Goal: Task Accomplishment & Management: Manage account settings

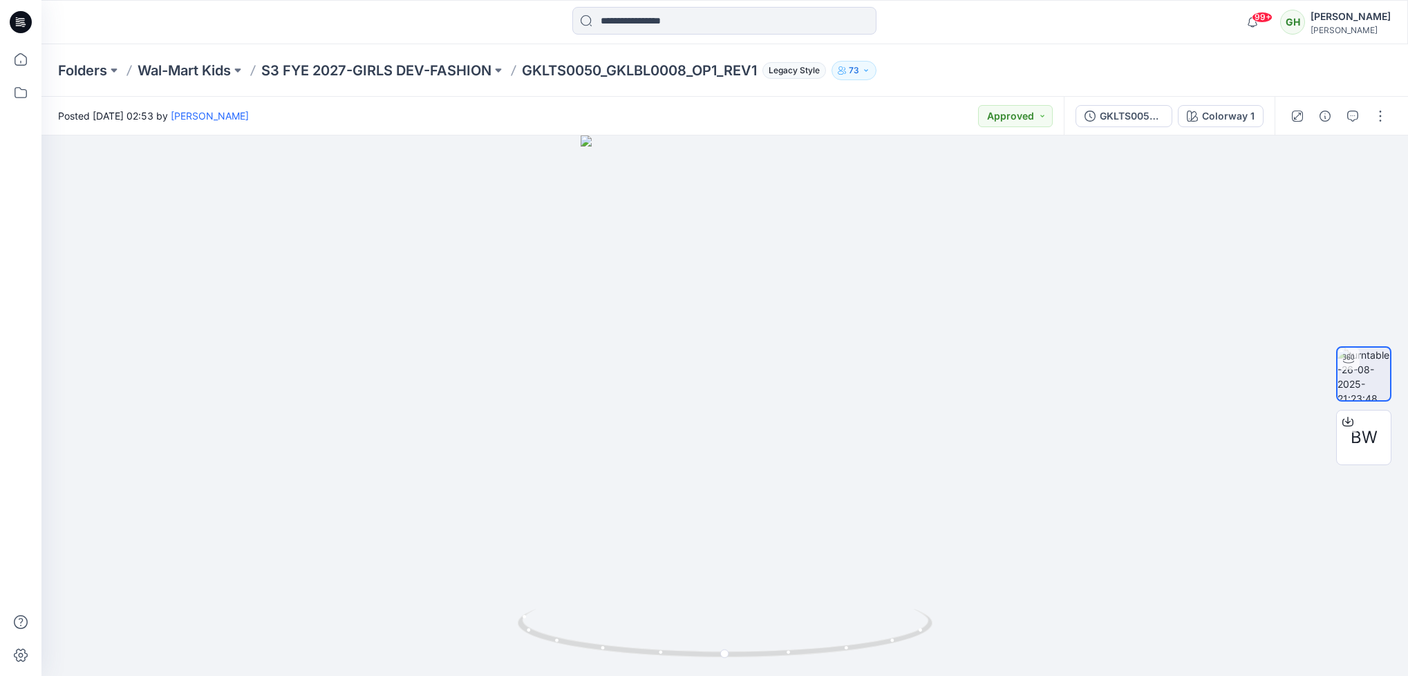
click at [15, 15] on icon at bounding box center [21, 22] width 22 height 22
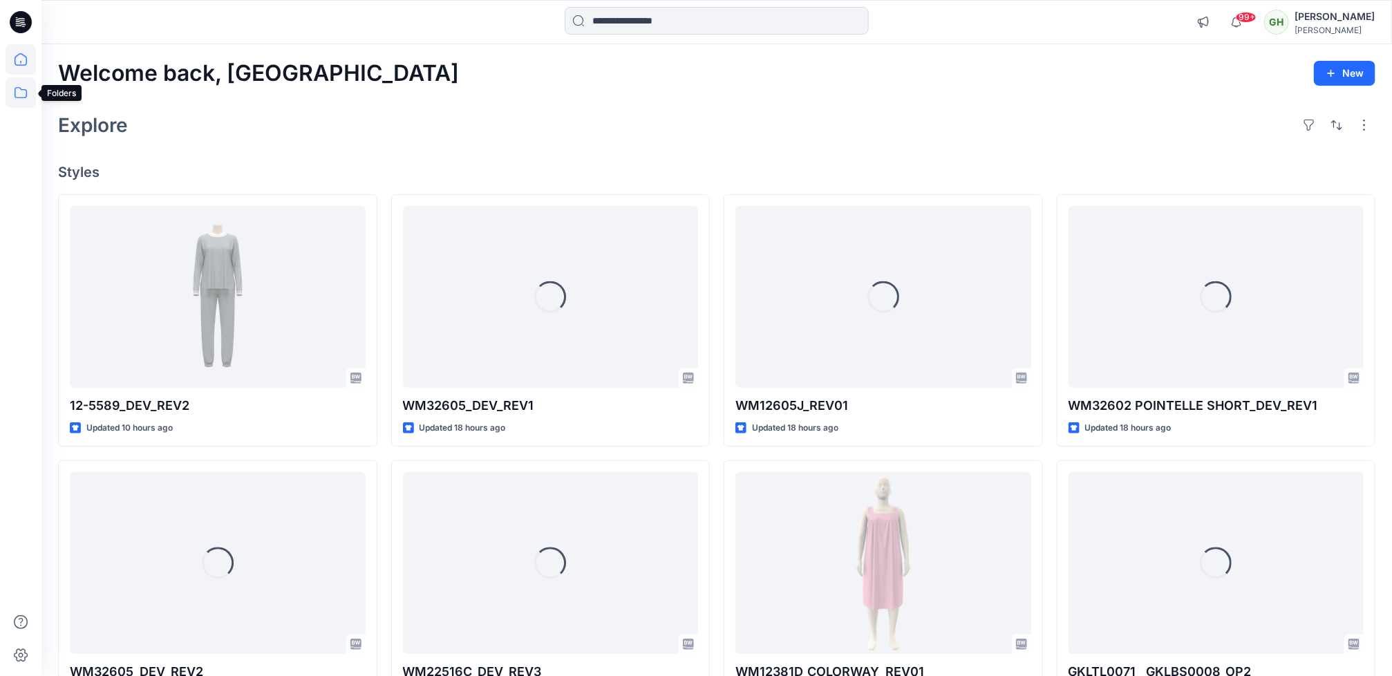
click at [32, 85] on icon at bounding box center [21, 92] width 30 height 30
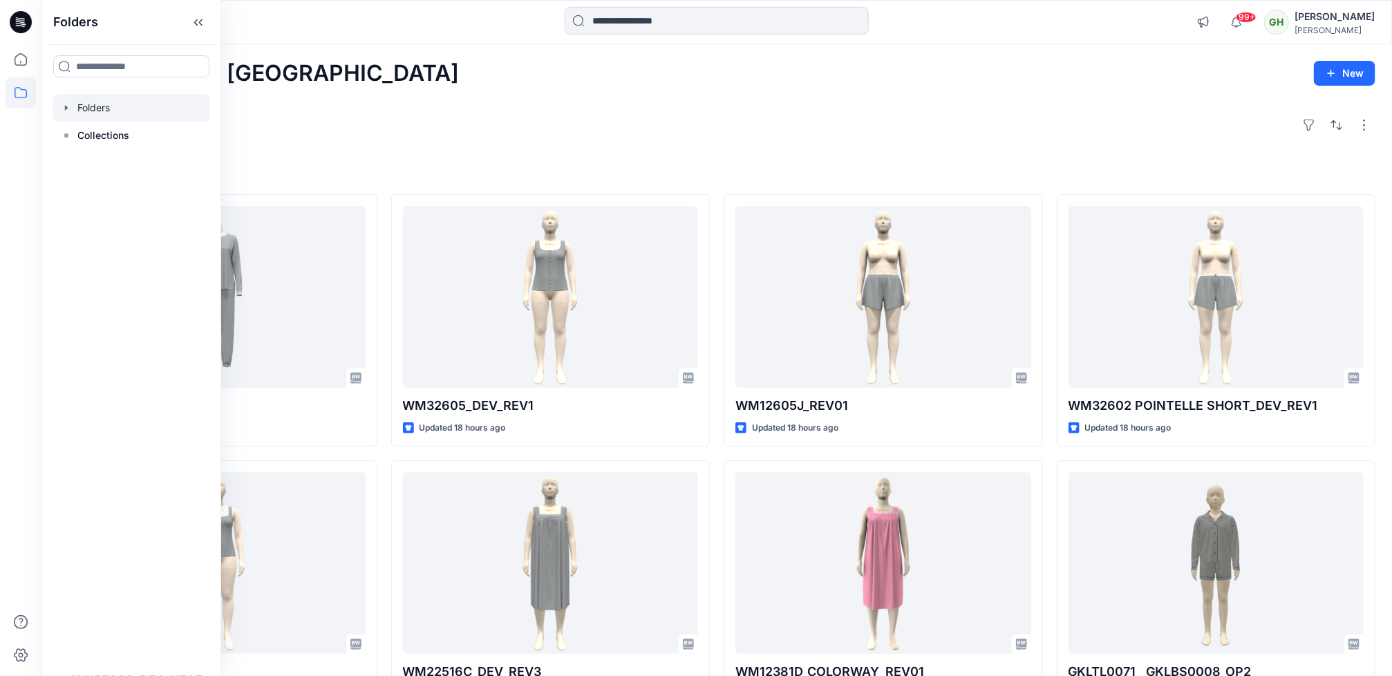
click at [98, 116] on div at bounding box center [132, 108] width 158 height 28
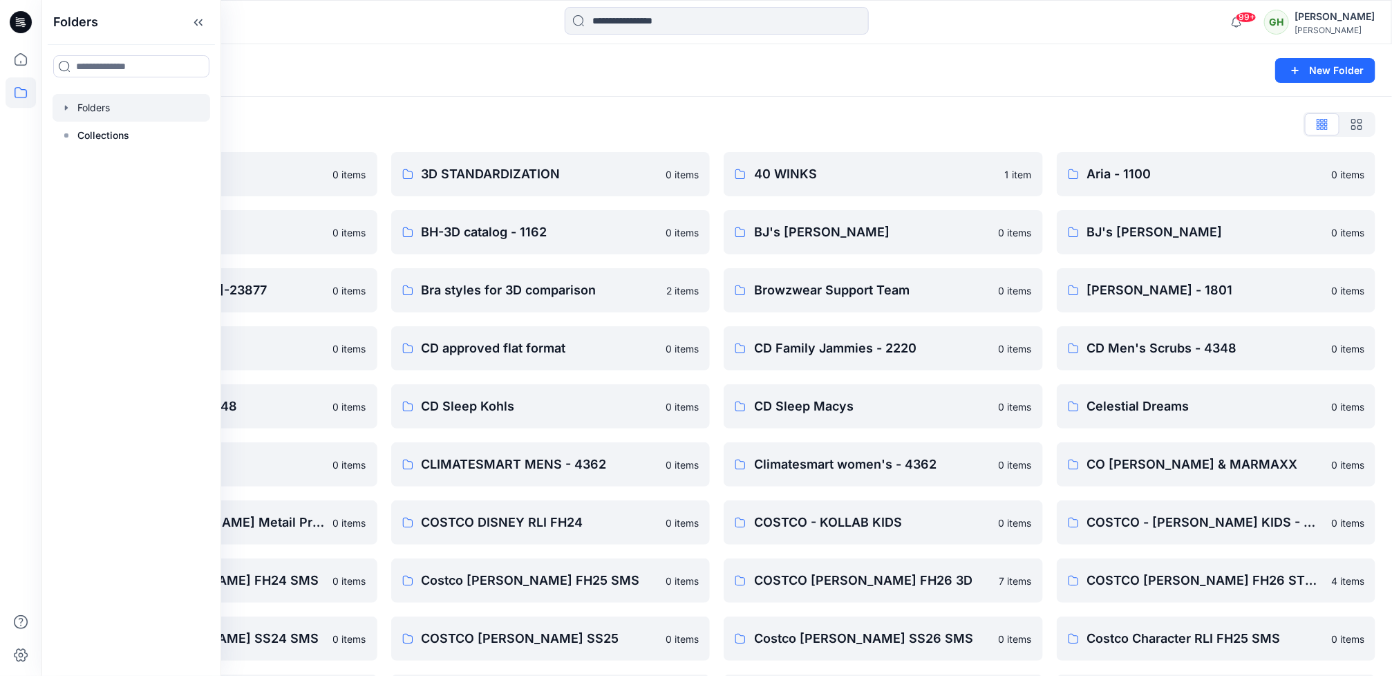
click at [361, 71] on div "Folders" at bounding box center [663, 70] width 1210 height 19
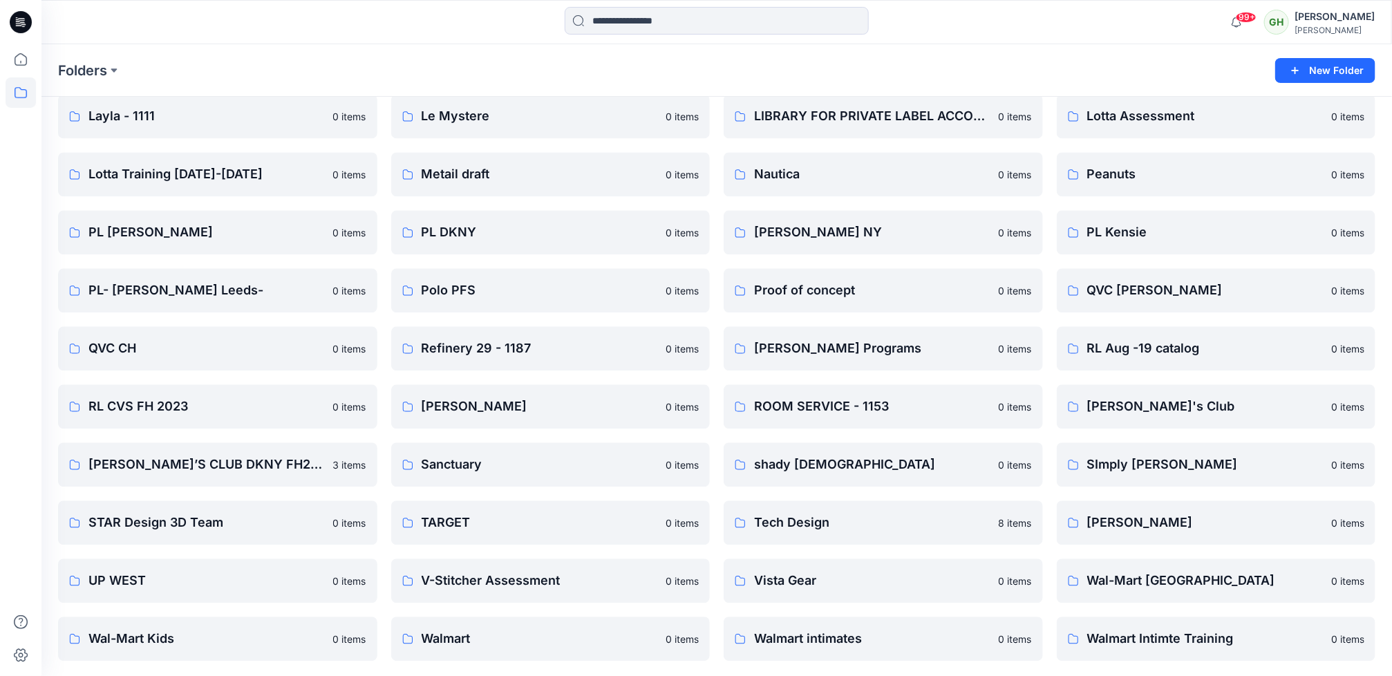
scroll to position [1569, 0]
click at [172, 284] on p "PL- [PERSON_NAME] Leeds-" at bounding box center [216, 289] width 256 height 19
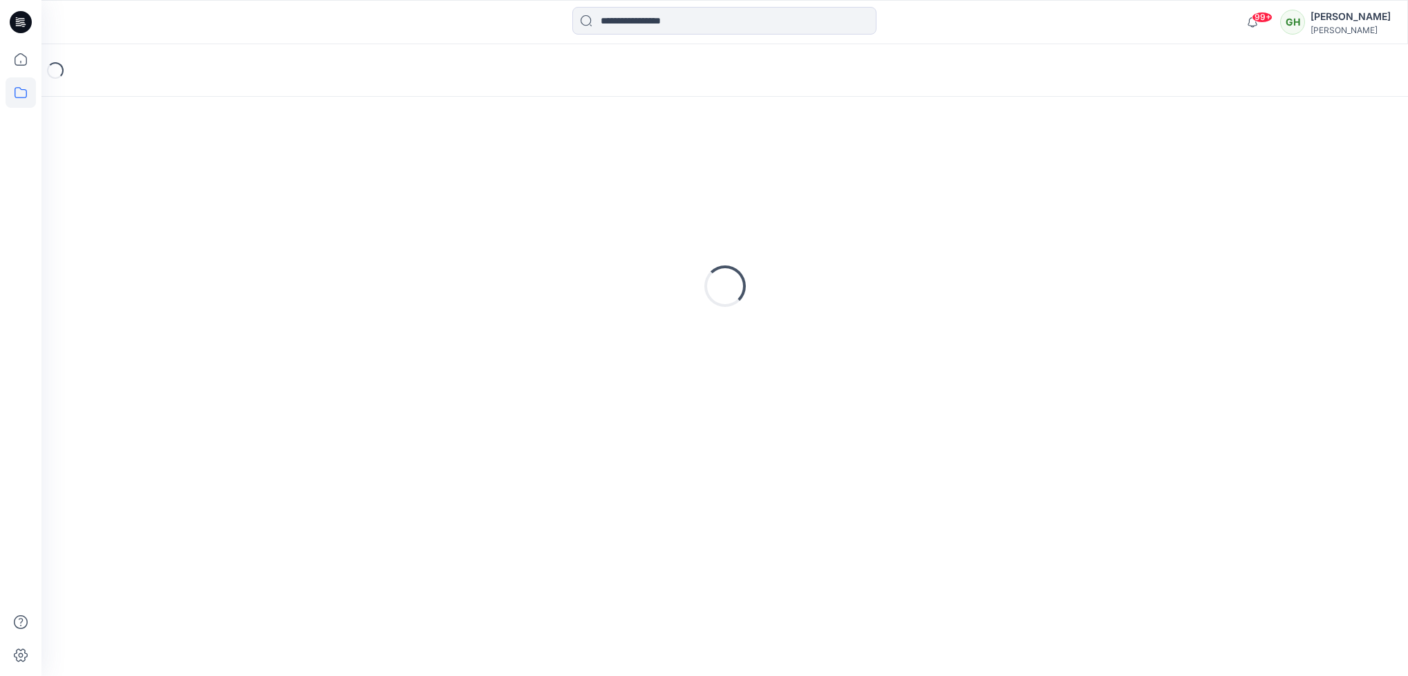
click at [172, 284] on div "Loading..." at bounding box center [725, 286] width 1334 height 346
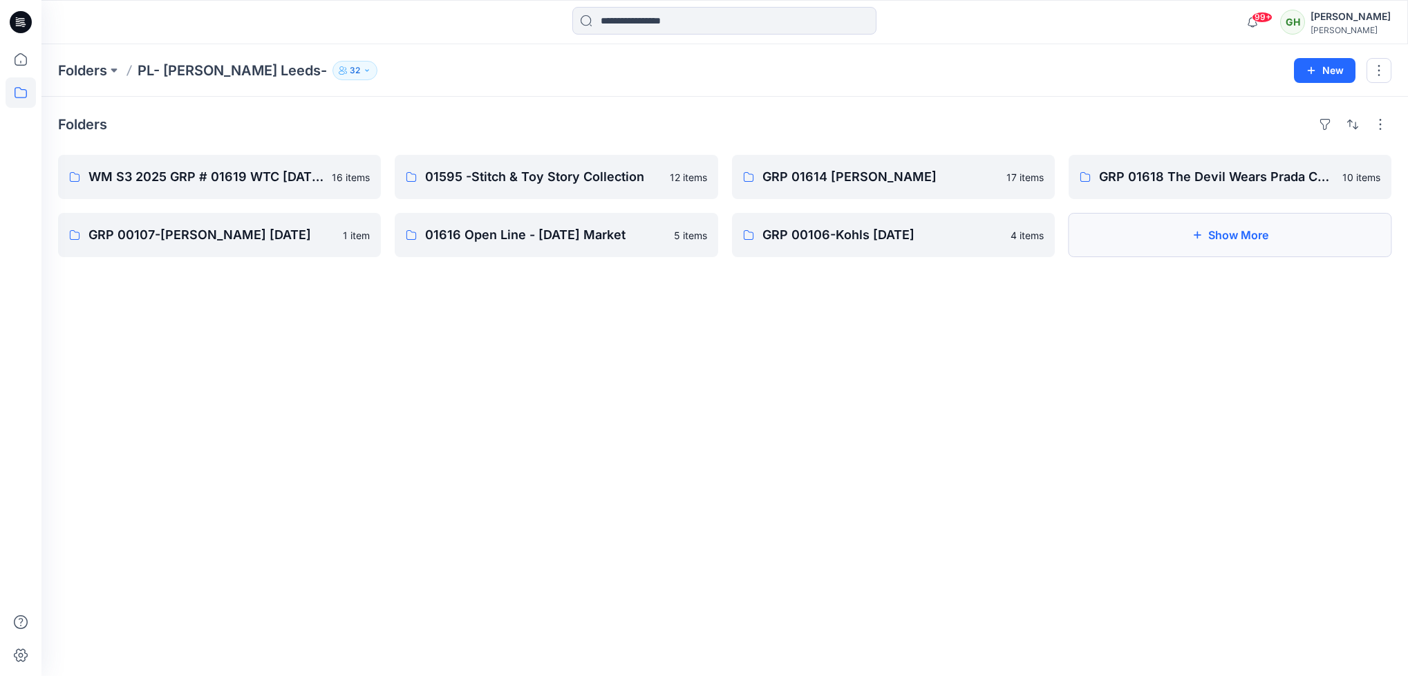
click at [1191, 231] on button "Show More" at bounding box center [1230, 235] width 323 height 44
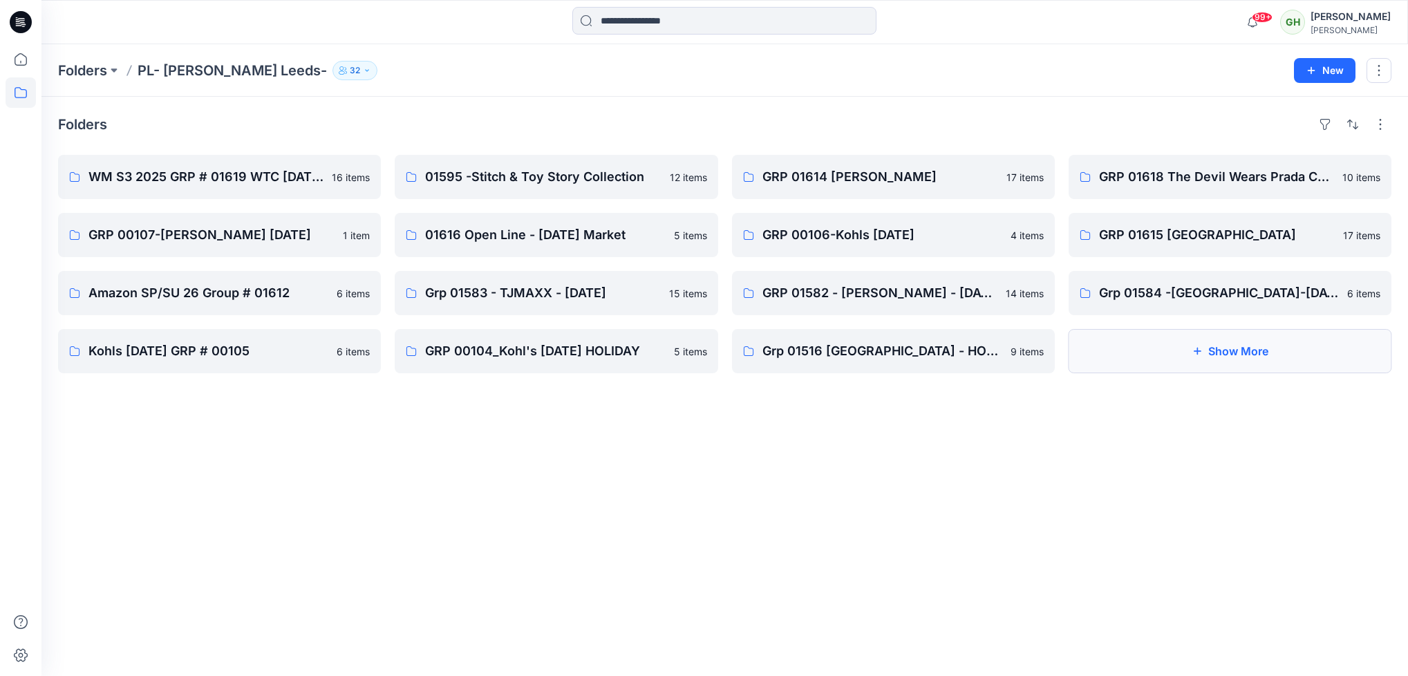
click at [1205, 353] on button "Show More" at bounding box center [1230, 351] width 323 height 44
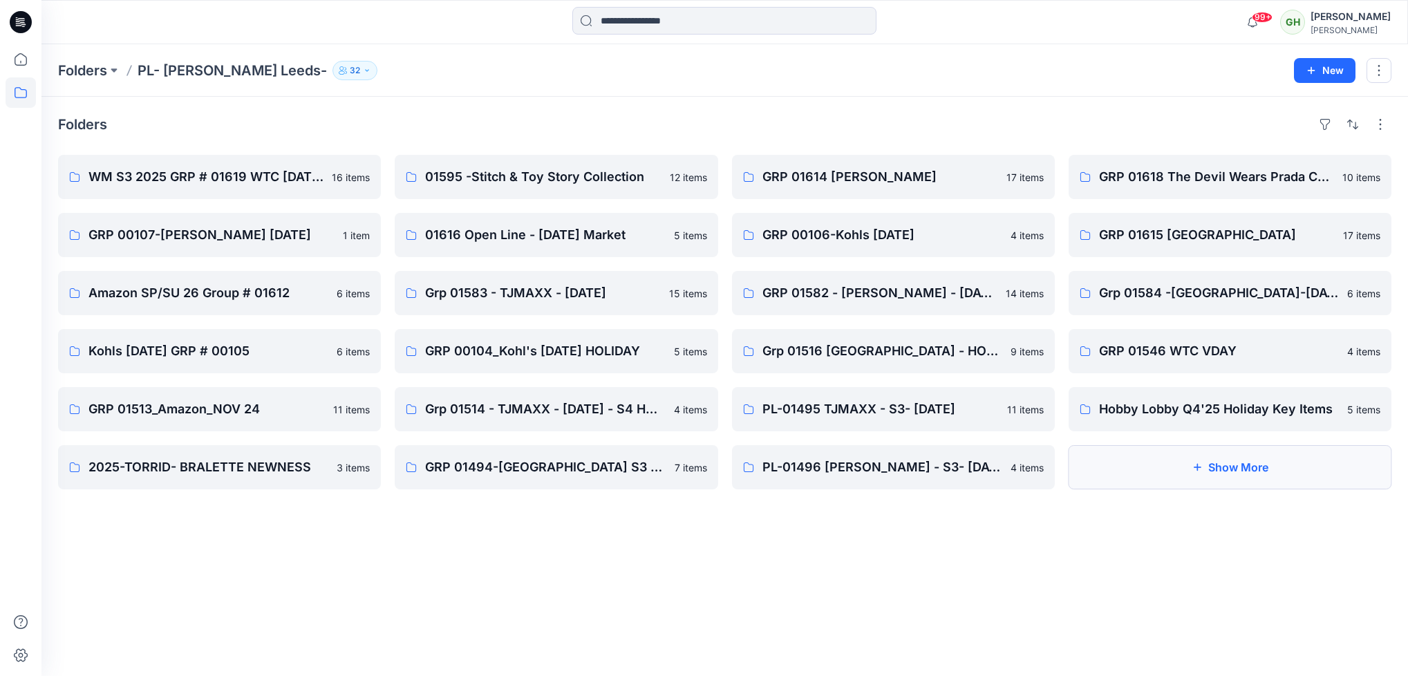
click at [1237, 467] on button "Show More" at bounding box center [1230, 467] width 323 height 44
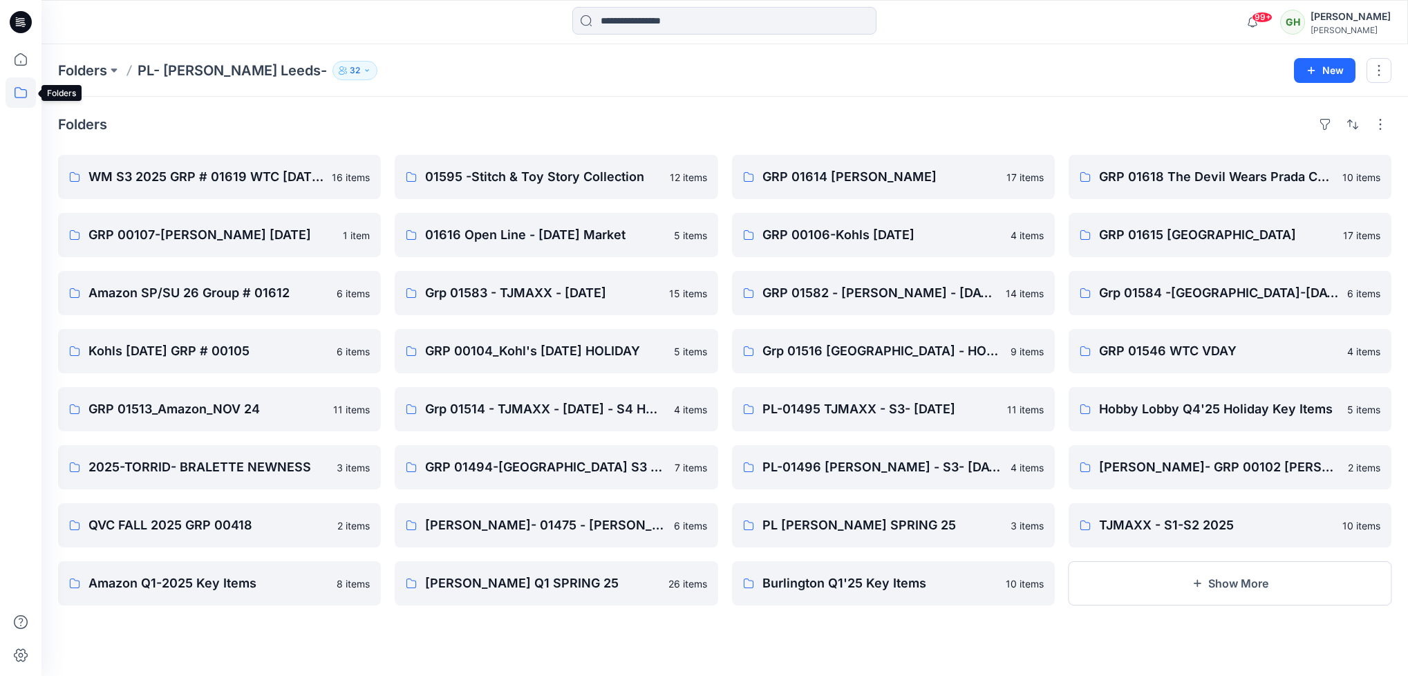
click at [9, 97] on icon at bounding box center [21, 92] width 30 height 30
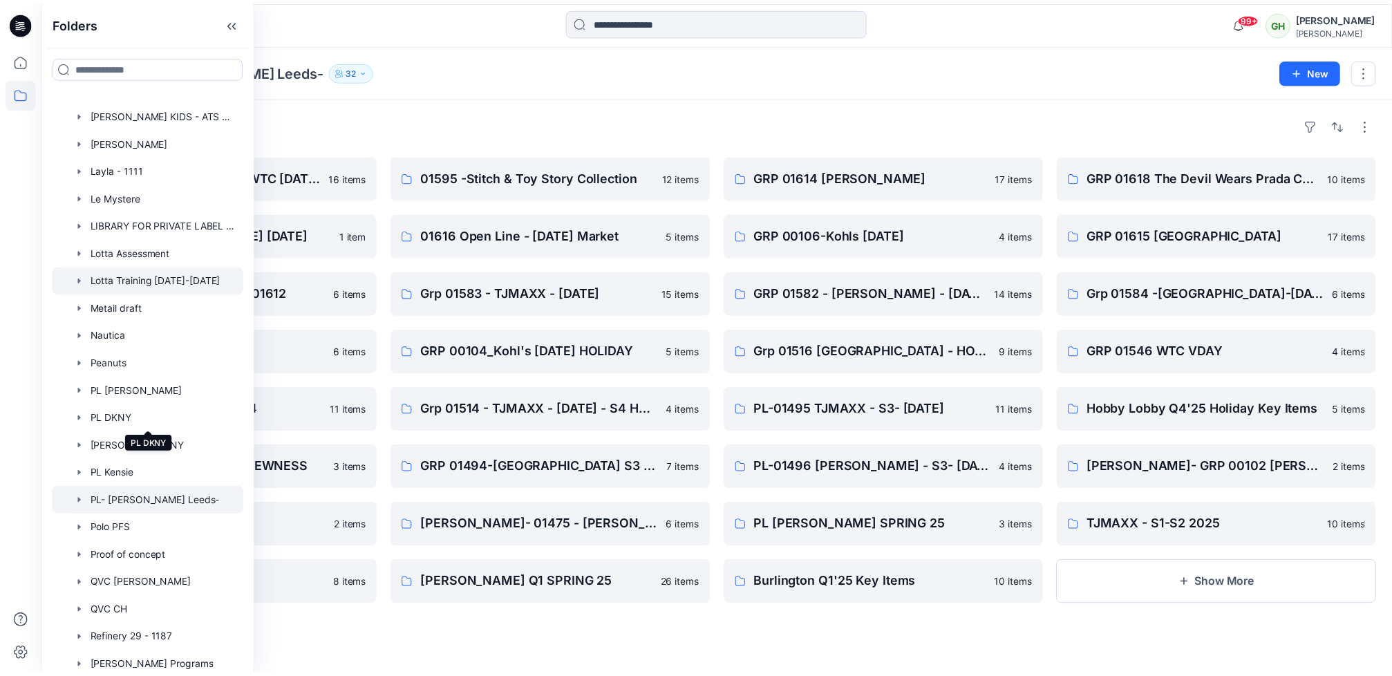
scroll to position [2946, 0]
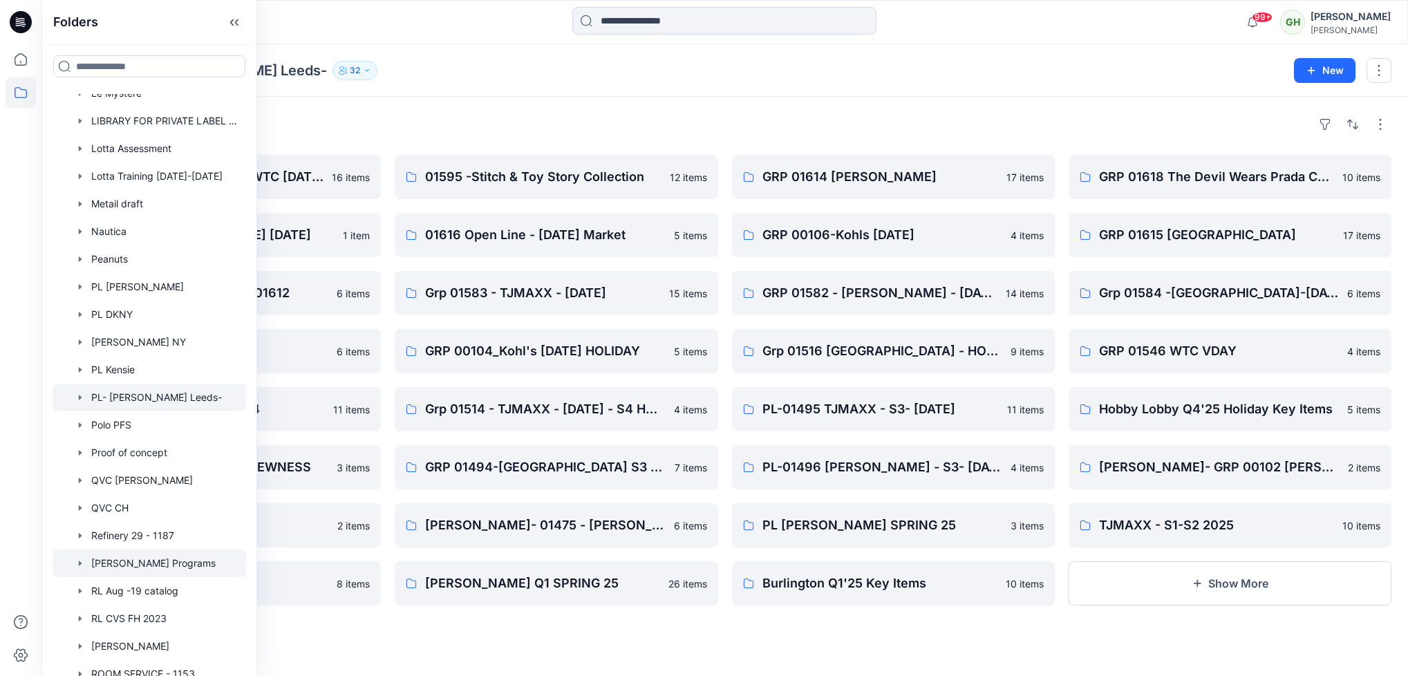
click at [162, 567] on div at bounding box center [150, 564] width 194 height 28
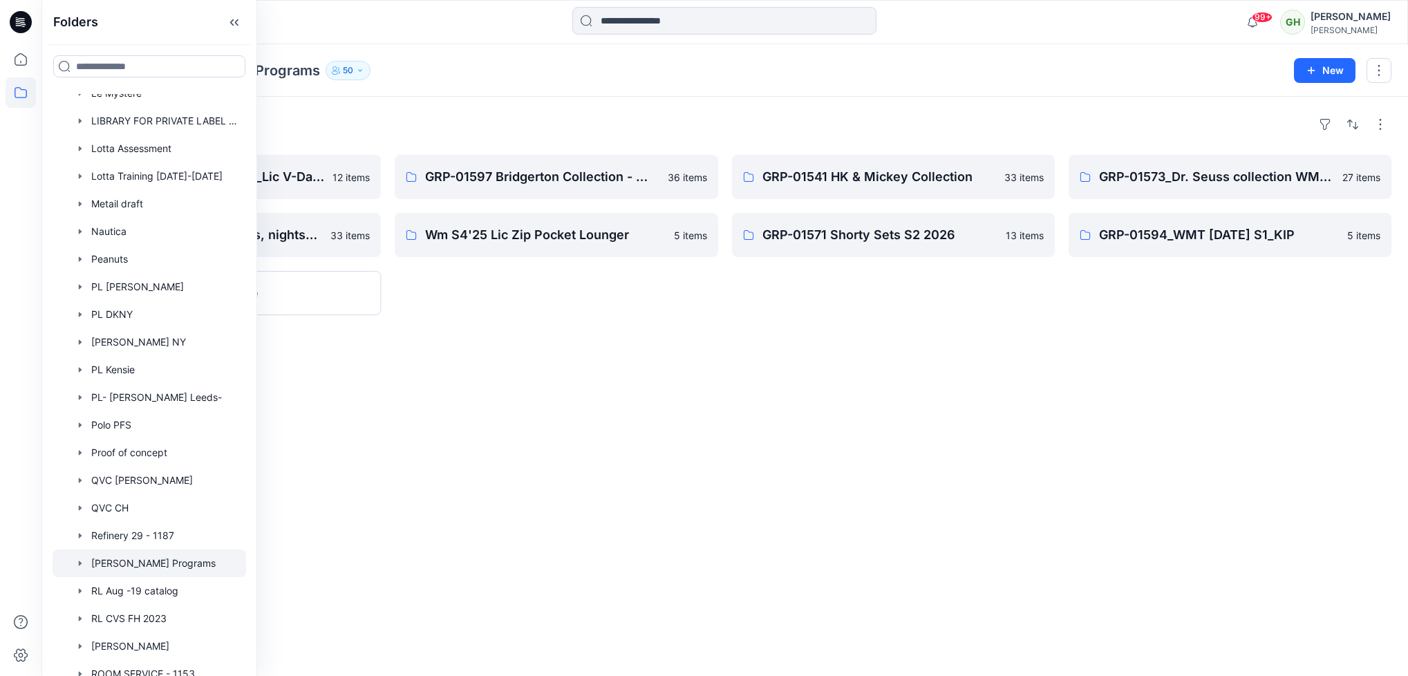
click at [683, 401] on div "Folders GRP-01539_WMT S1 MAY 25_Lic V-Day Notch + Sleepshirt 12 items GRP-01576…" at bounding box center [724, 386] width 1367 height 579
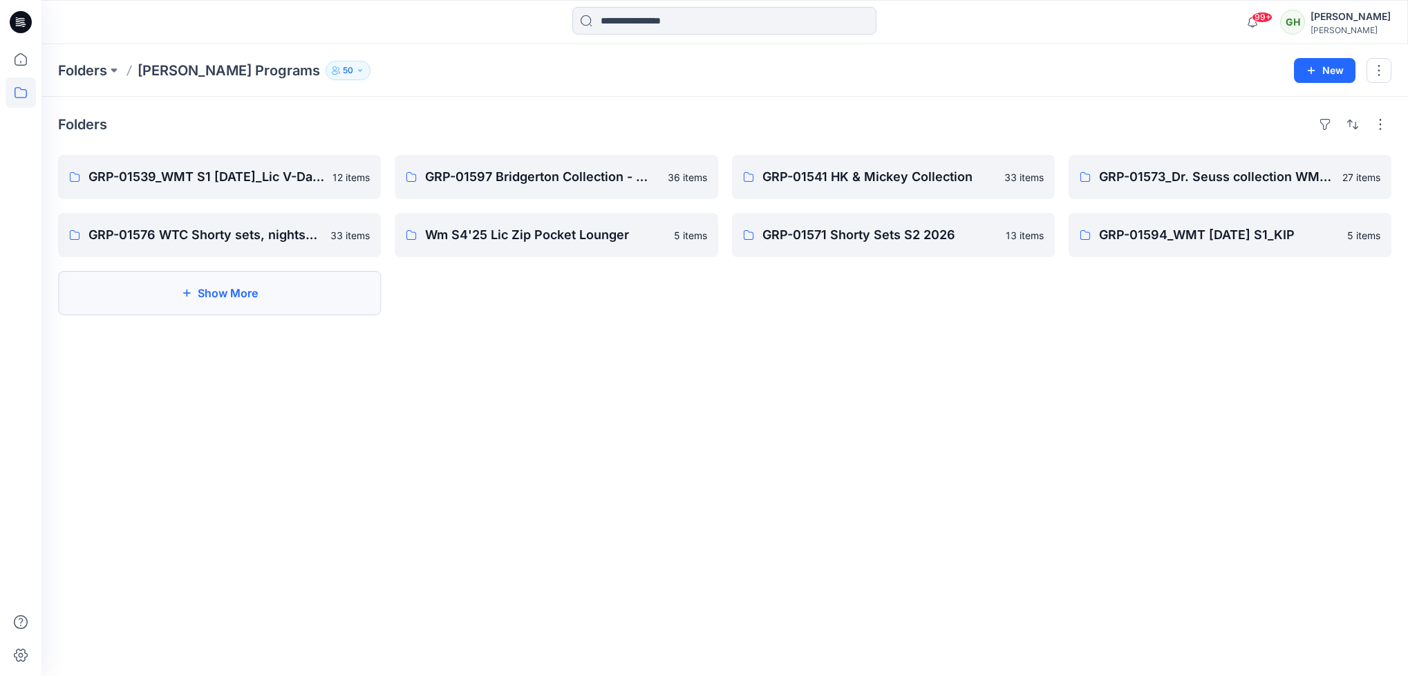
click at [201, 286] on button "Show More" at bounding box center [219, 293] width 323 height 44
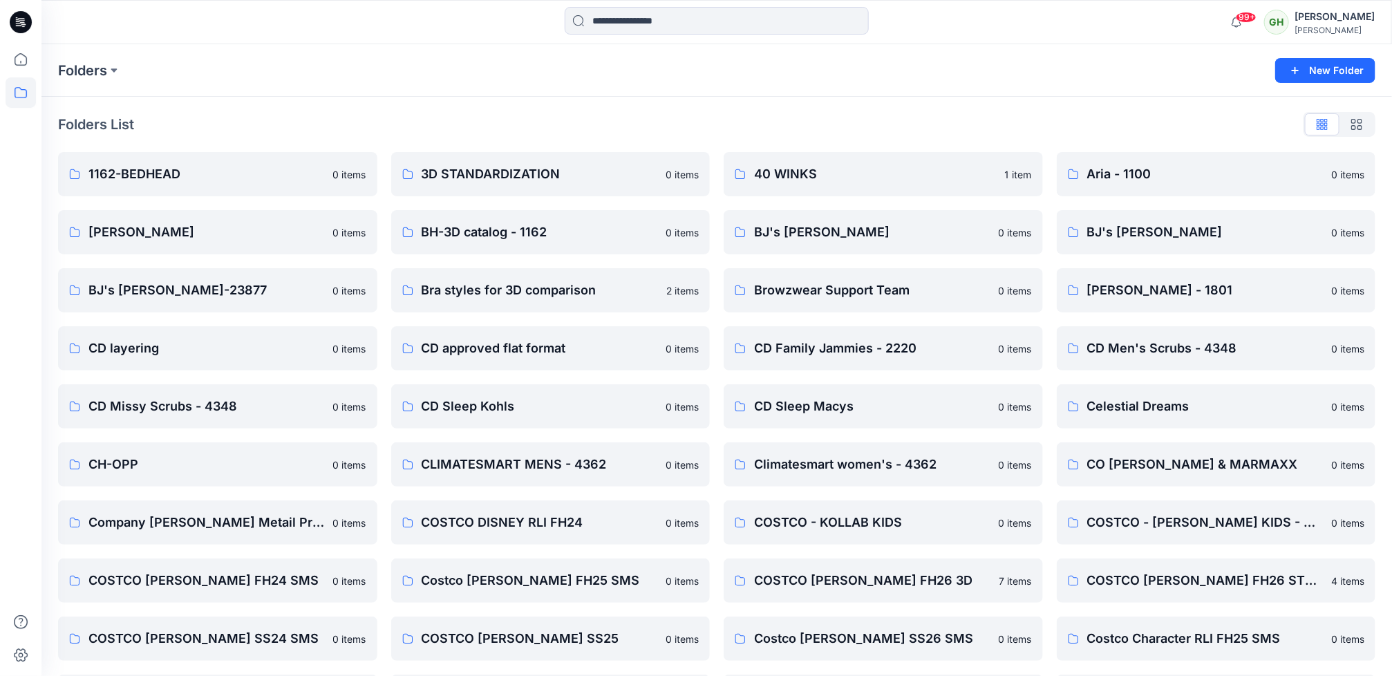
scroll to position [1569, 0]
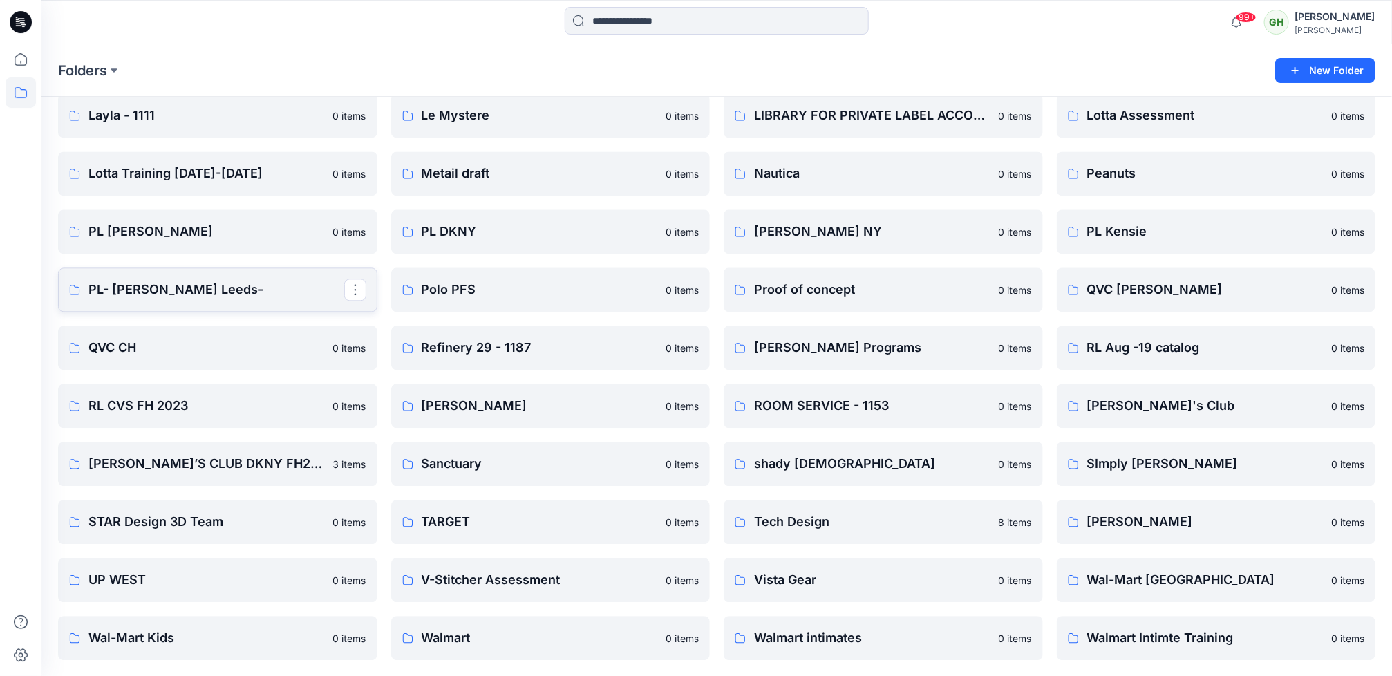
click at [212, 295] on p "PL- [PERSON_NAME] Leeds-" at bounding box center [216, 289] width 256 height 19
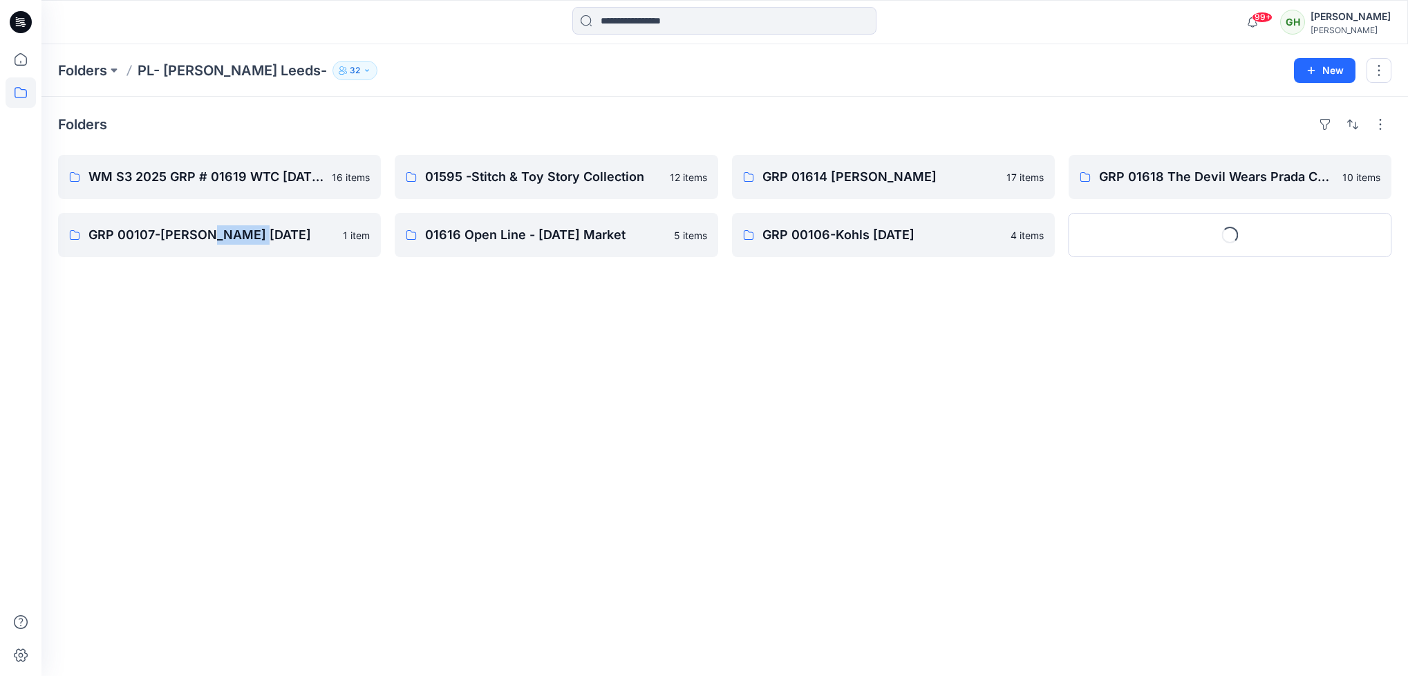
click at [212, 295] on div "Folders WM S3 2025 GRP # 01619 WTC HALLOWEEN 16 items GRP 00107-Kohl's August 2…" at bounding box center [724, 386] width 1367 height 579
click at [1237, 241] on button "Show More" at bounding box center [1230, 235] width 323 height 44
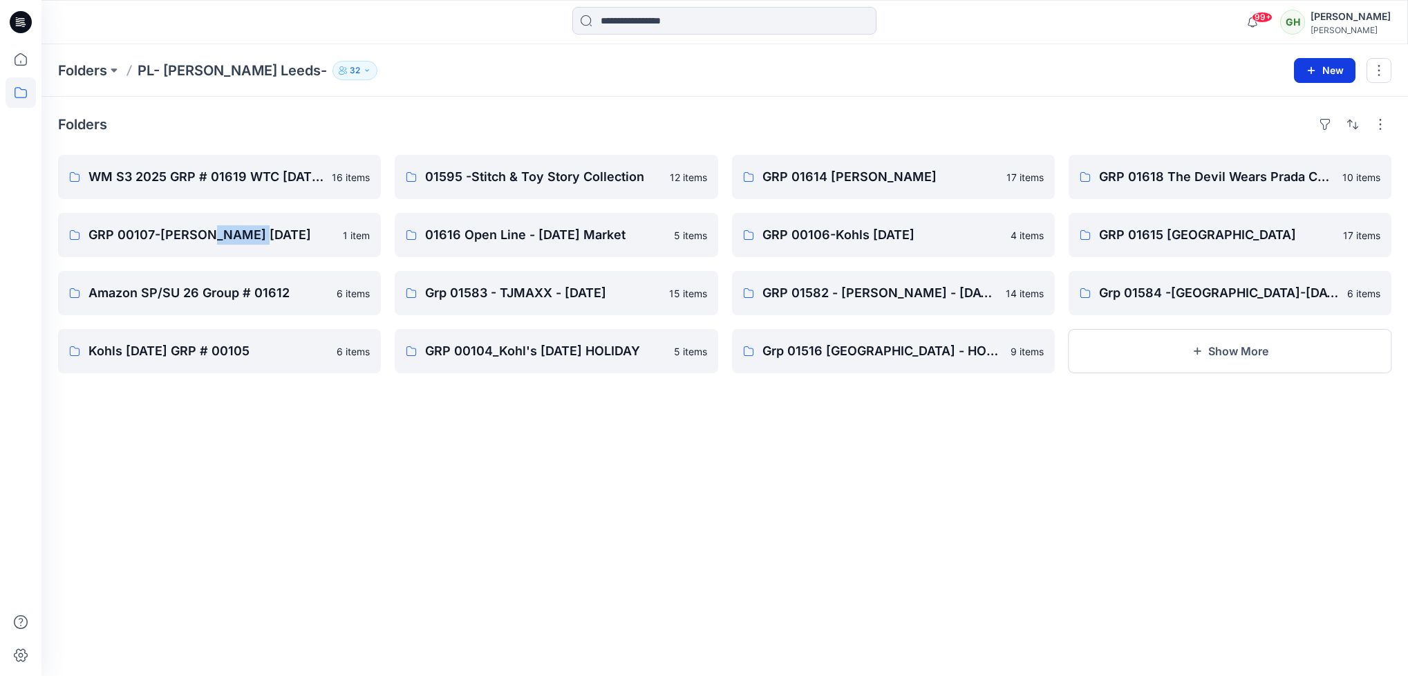
click at [1329, 69] on button "New" at bounding box center [1325, 70] width 62 height 25
click at [1290, 133] on p "New Folder" at bounding box center [1284, 131] width 51 height 15
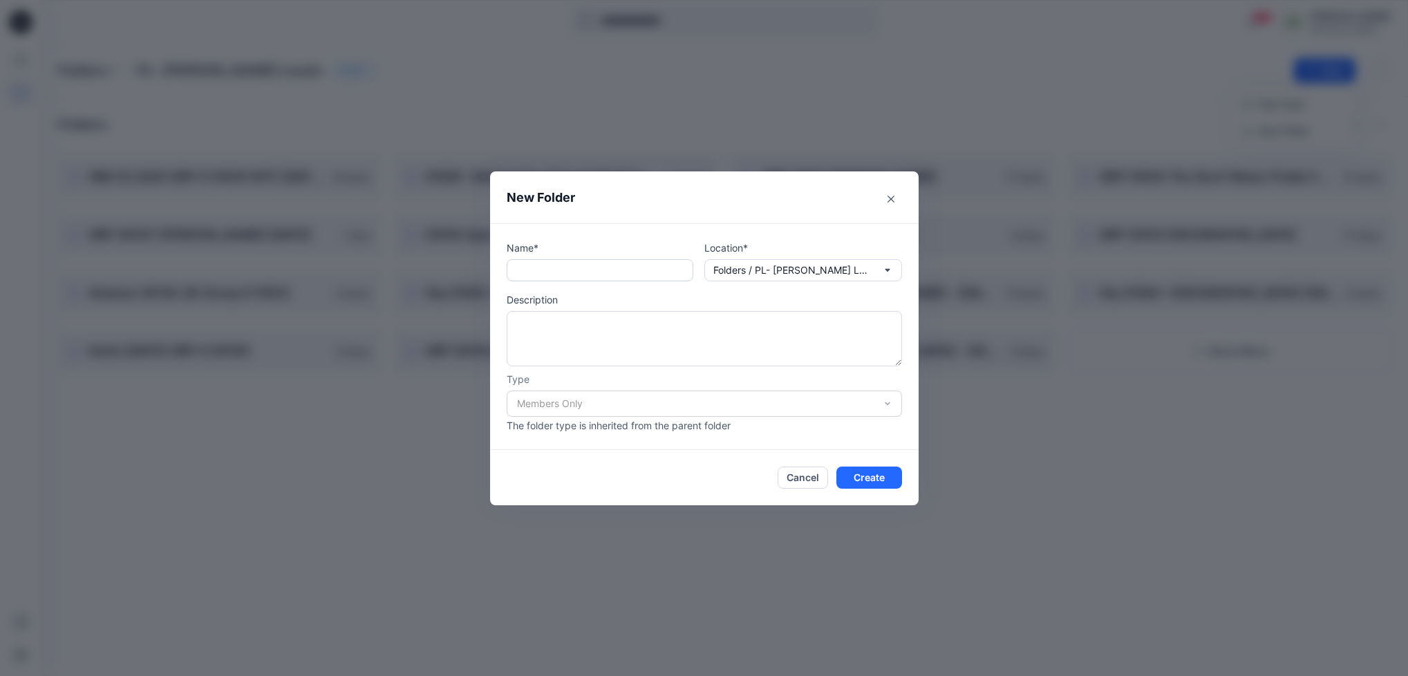
click at [606, 261] on input "text" at bounding box center [600, 270] width 187 height 22
paste input "**********"
drag, startPoint x: 546, startPoint y: 270, endPoint x: 494, endPoint y: 268, distance: 52.6
click at [494, 268] on div "**********" at bounding box center [704, 336] width 429 height 227
type input "**********"
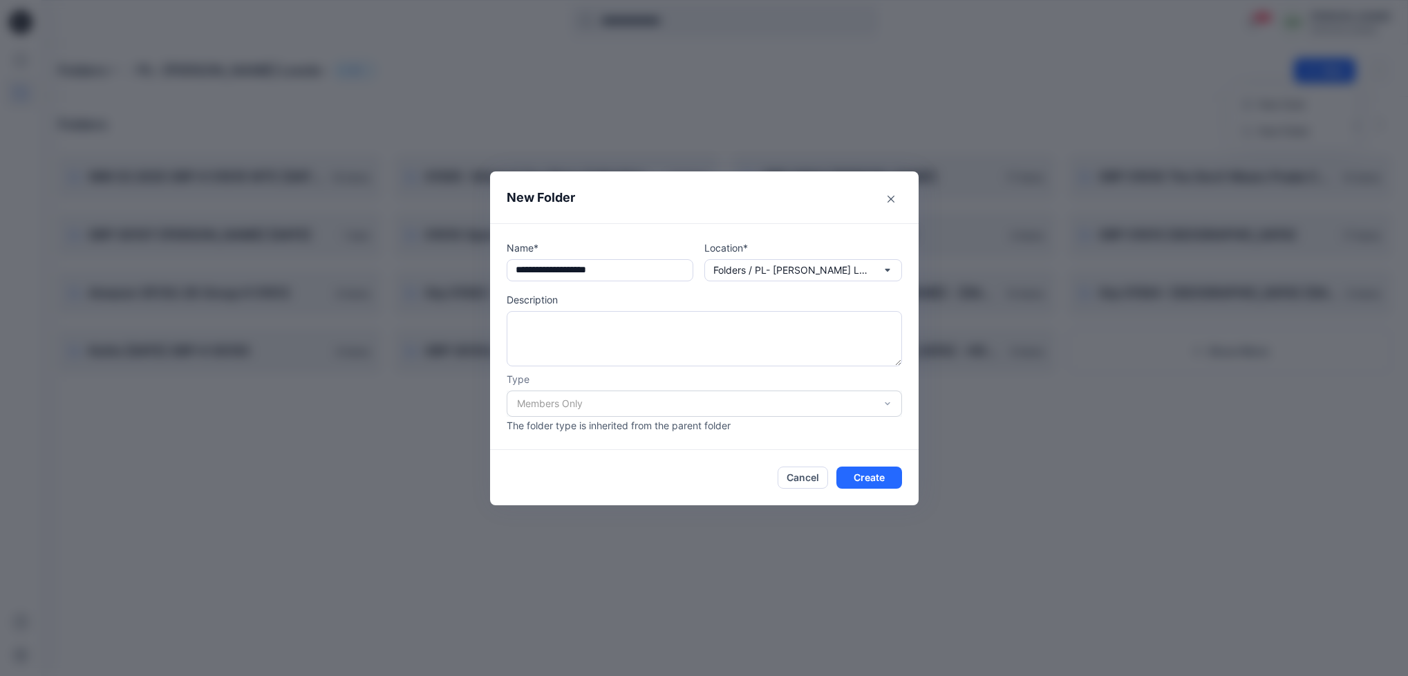
click at [1114, 82] on div "**********" at bounding box center [704, 338] width 1408 height 676
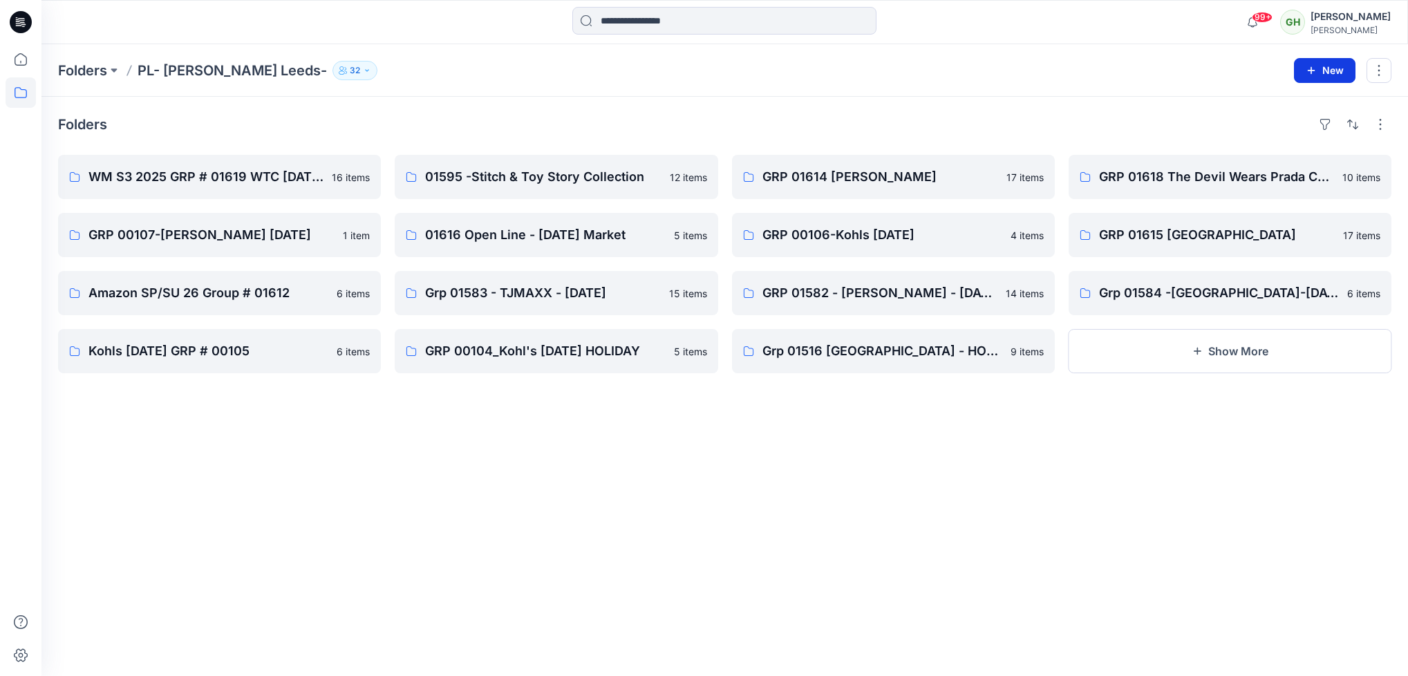
click at [1327, 71] on button "New" at bounding box center [1325, 70] width 62 height 25
click at [1272, 121] on button "New Folder" at bounding box center [1293, 131] width 119 height 26
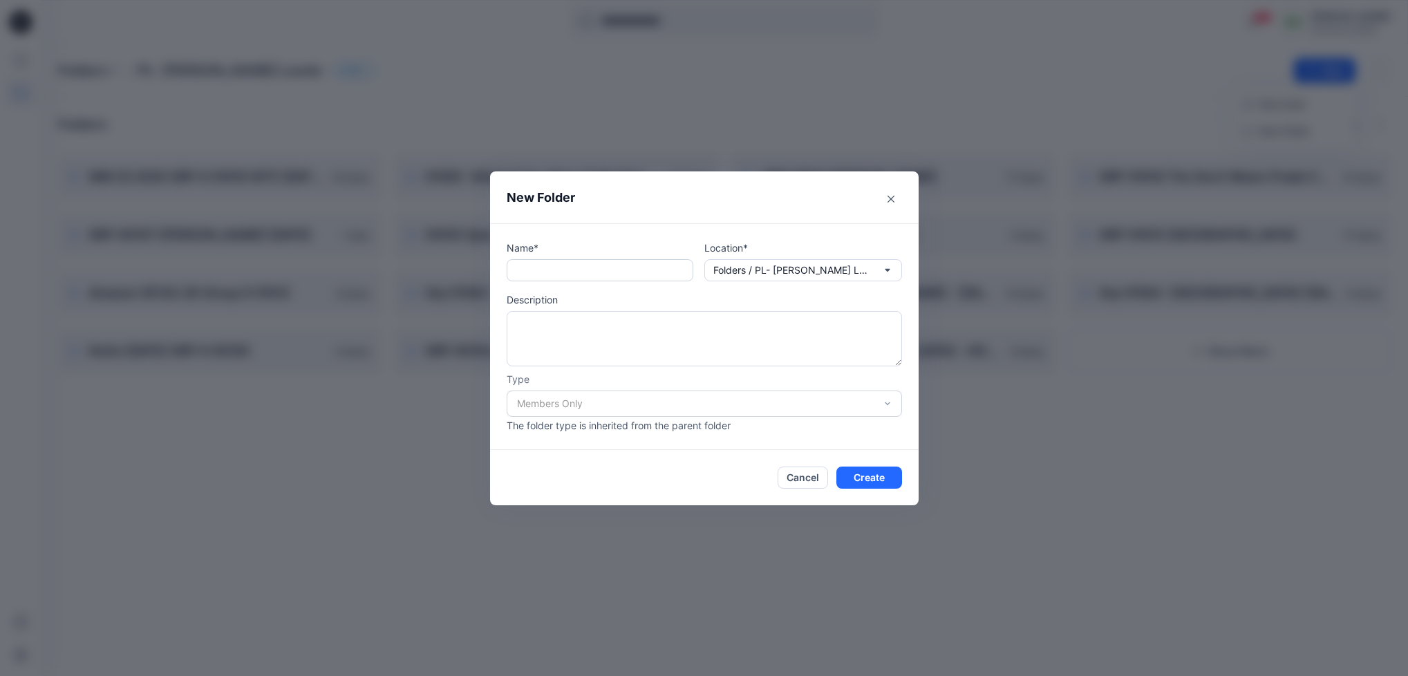
click at [635, 265] on input "text" at bounding box center [600, 270] width 187 height 22
paste input "**********"
type input "**********"
click at [870, 484] on button "Create" at bounding box center [870, 478] width 66 height 22
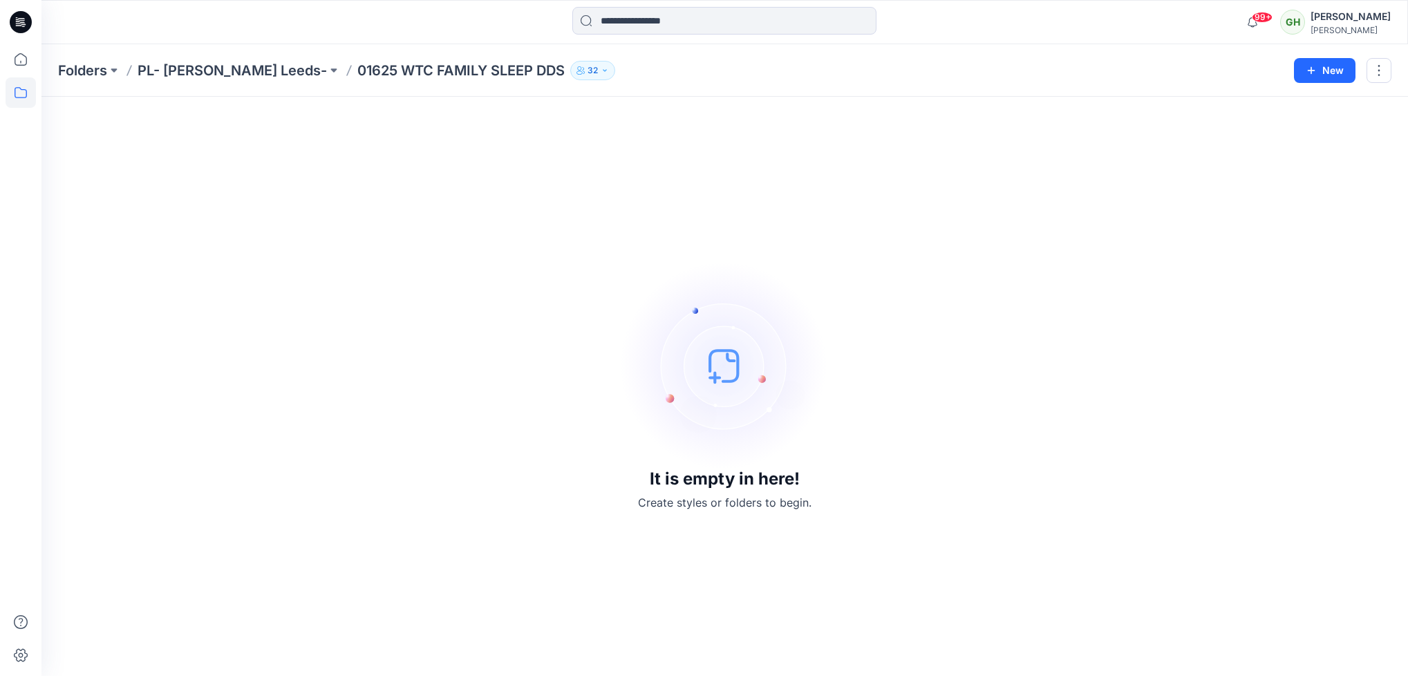
click at [344, 63] on div at bounding box center [349, 70] width 11 height 19
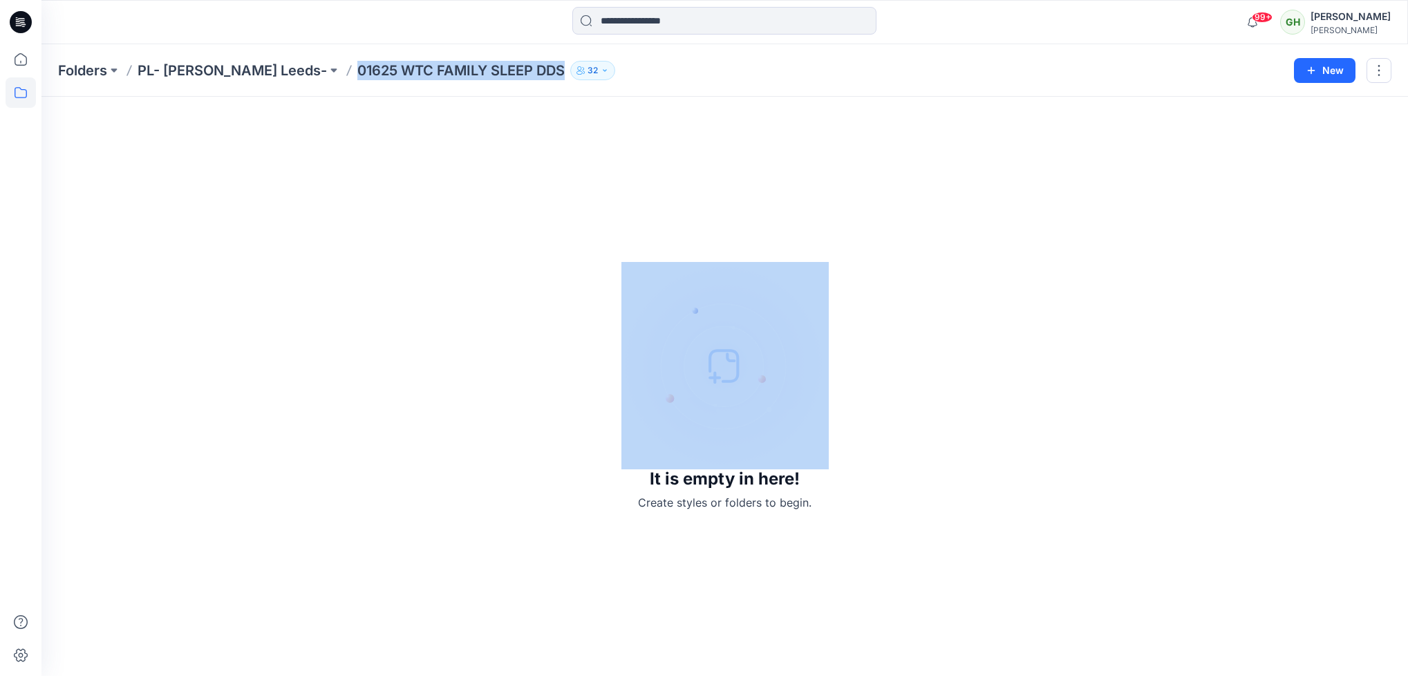
click at [344, 63] on div at bounding box center [349, 70] width 11 height 19
copy div "01625 WTC FAMILY SLEEP DDS 32 New"
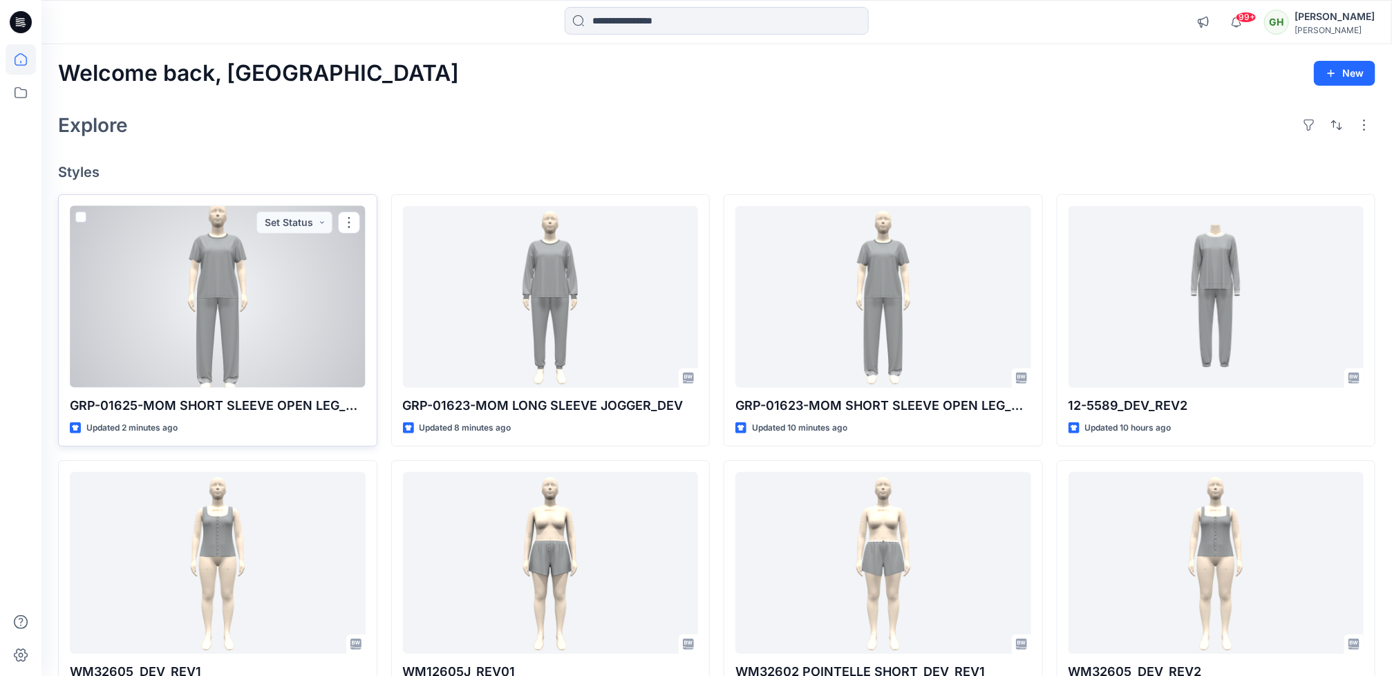
click at [177, 290] on div at bounding box center [218, 297] width 296 height 182
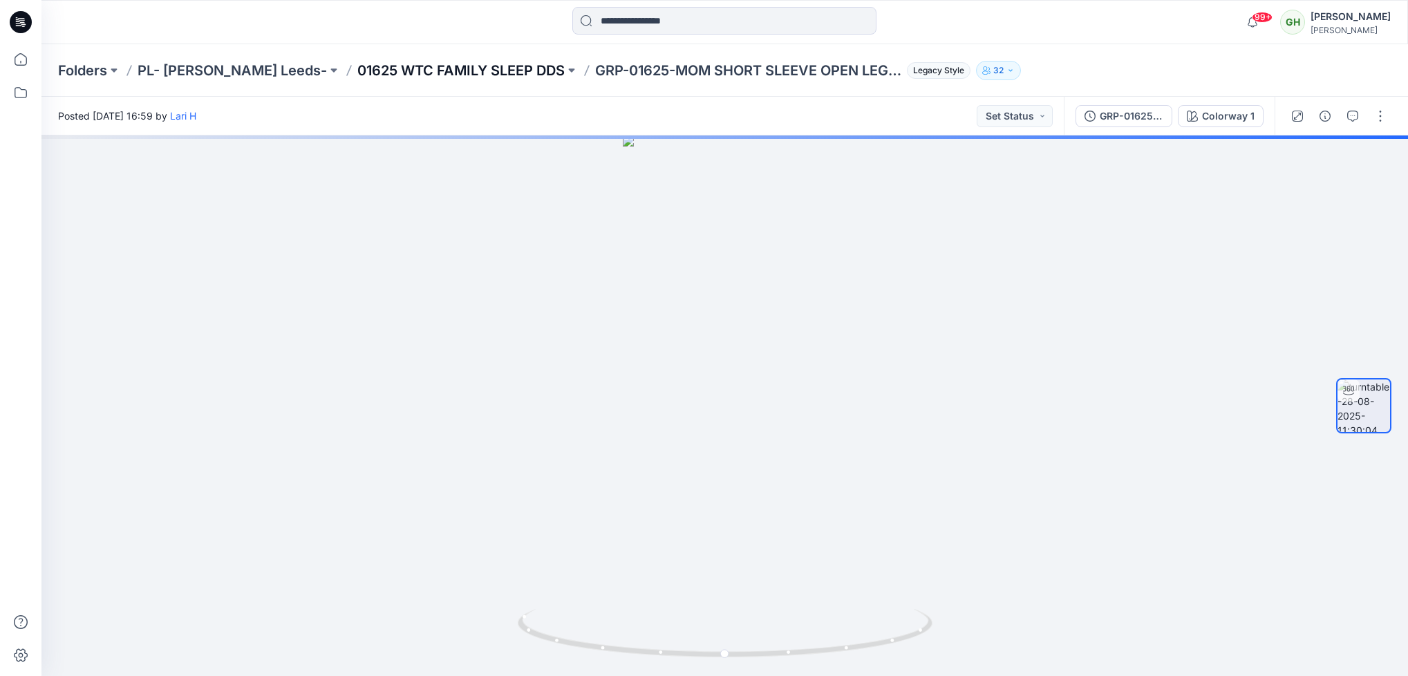
click at [438, 64] on p "01625 WTC FAMILY SLEEP DDS" at bounding box center [460, 70] width 207 height 19
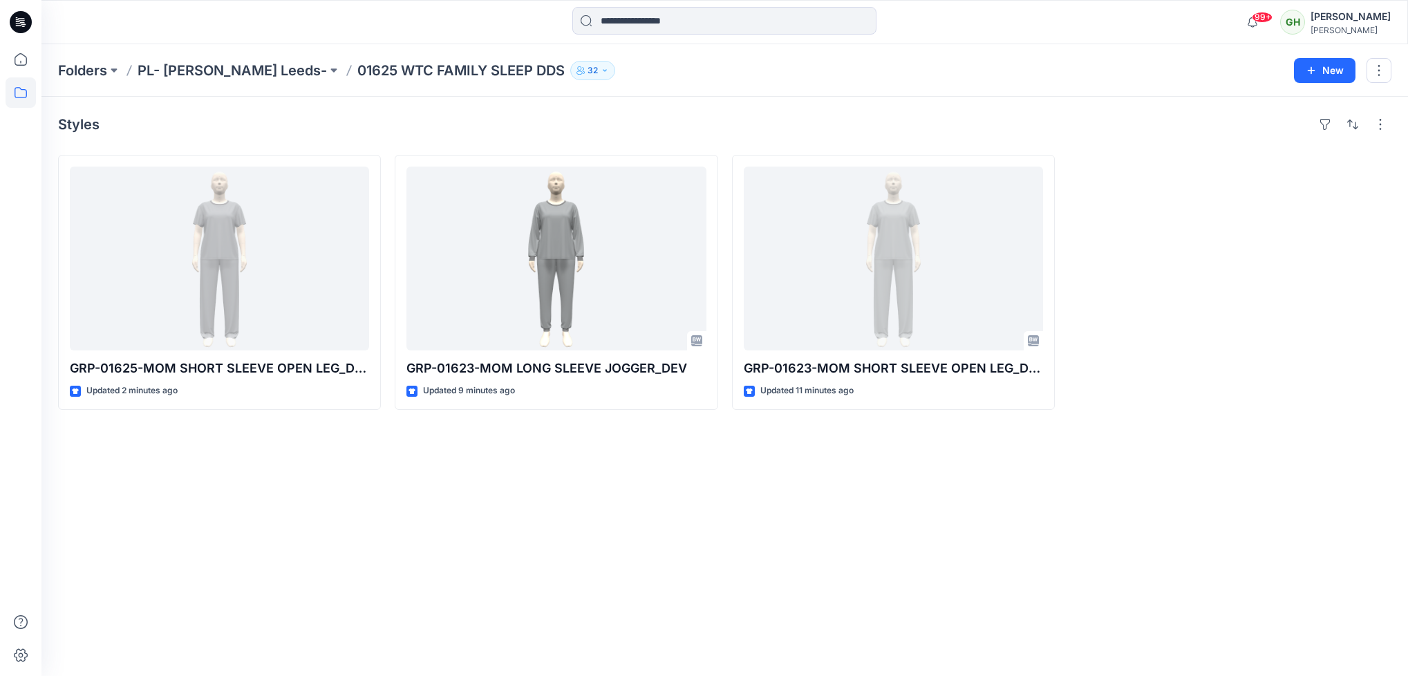
drag, startPoint x: 438, startPoint y: 64, endPoint x: 305, endPoint y: 67, distance: 132.8
click at [357, 67] on p "01625 WTC FAMILY SLEEP DDS" at bounding box center [460, 70] width 207 height 19
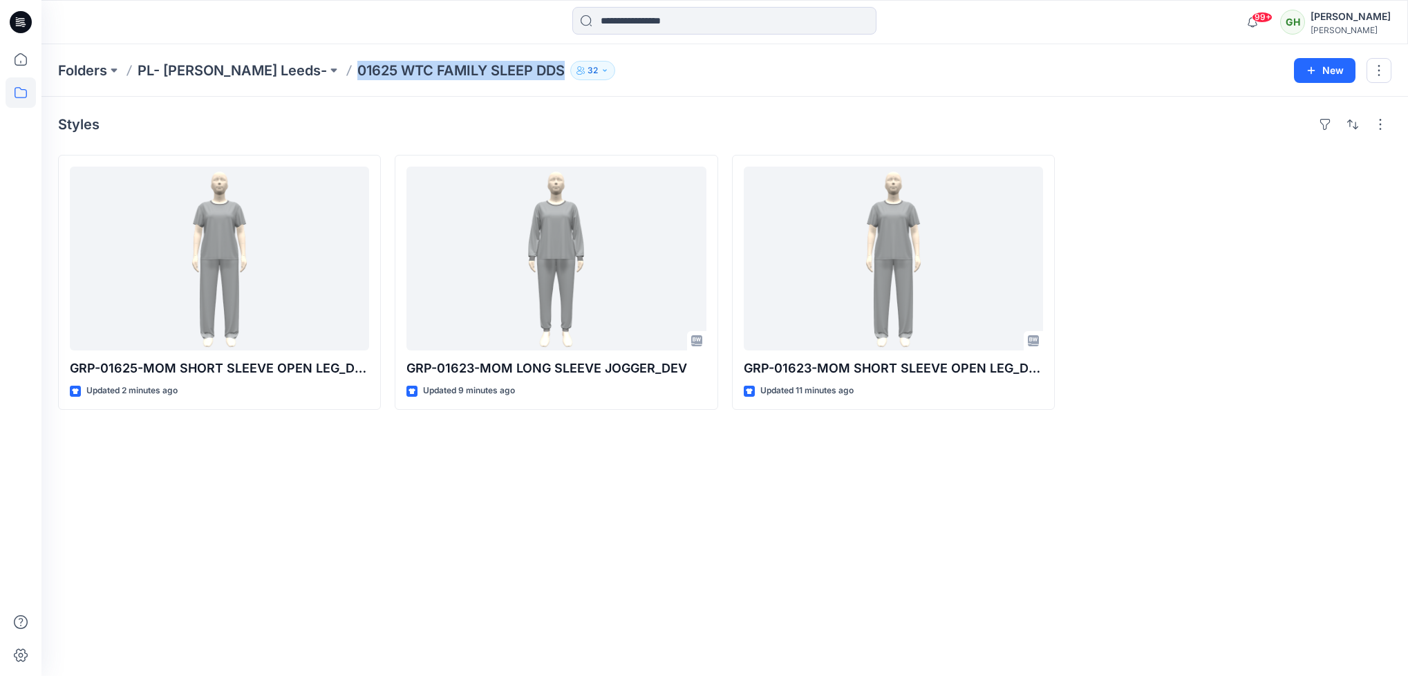
drag, startPoint x: 305, startPoint y: 67, endPoint x: 498, endPoint y: 68, distance: 193.6
click at [498, 68] on p "01625 WTC FAMILY SLEEP DDS" at bounding box center [460, 70] width 207 height 19
copy p "01625 WTC FAMILY SLEEP DDS"
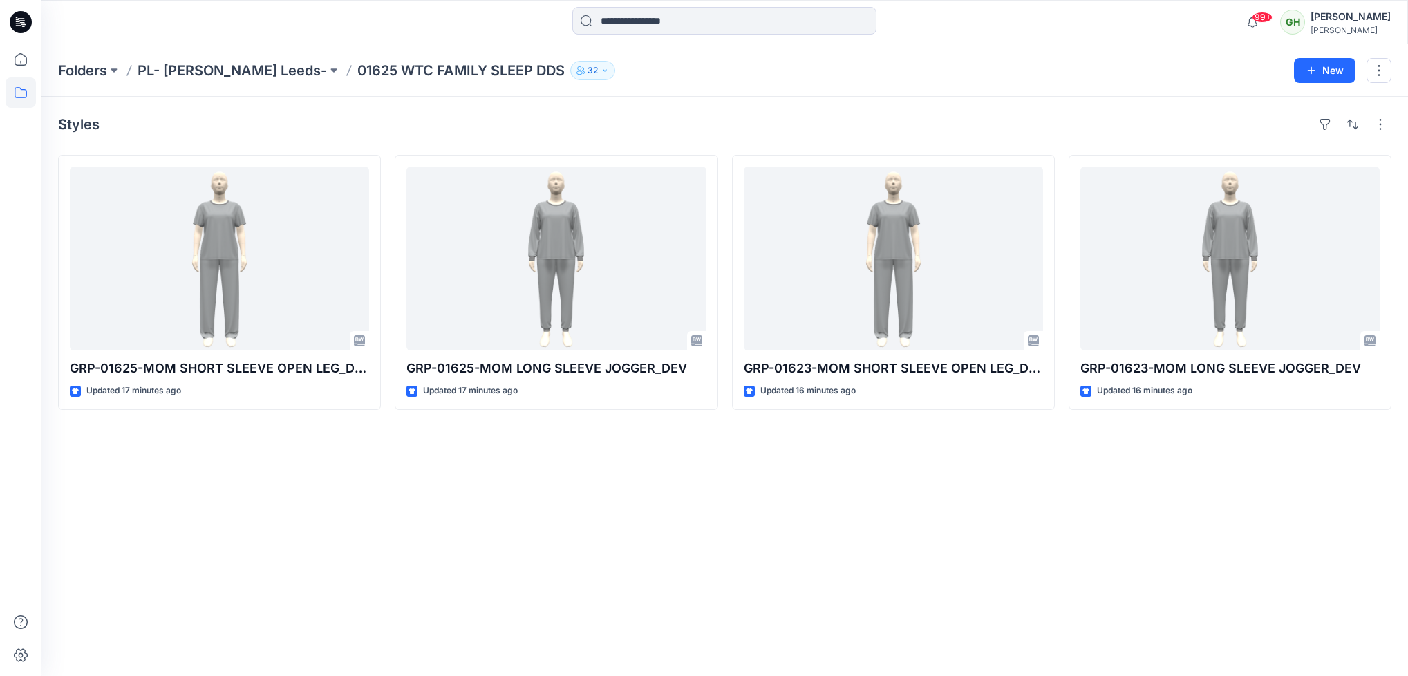
click at [30, 11] on icon at bounding box center [21, 22] width 22 height 44
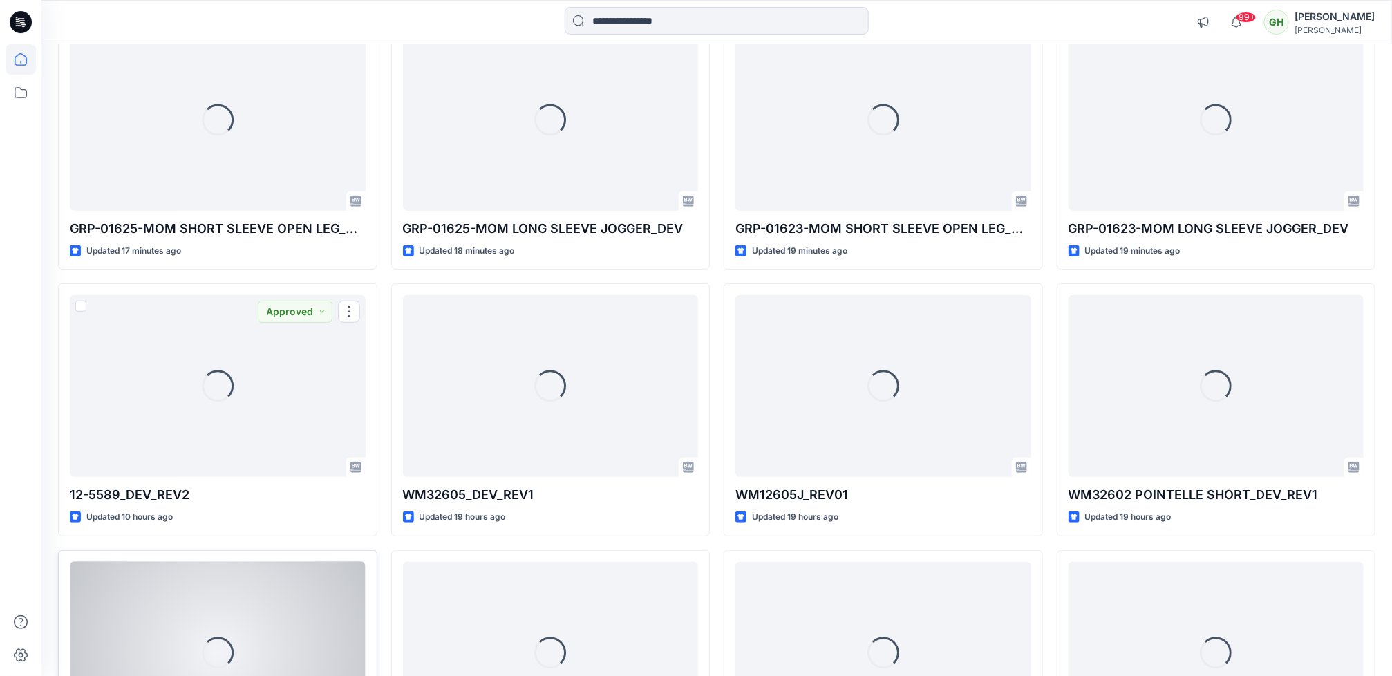
scroll to position [207, 0]
